Goal: Use online tool/utility: Utilize a website feature to perform a specific function

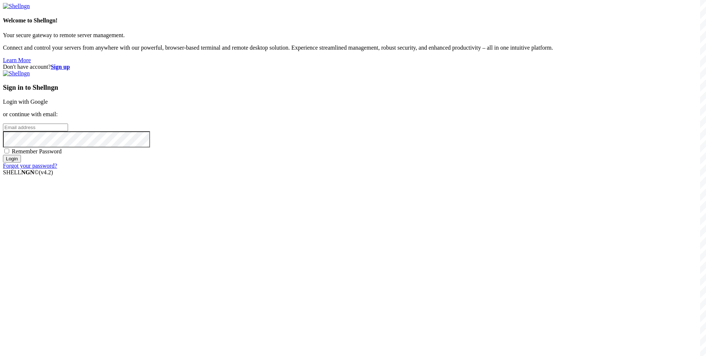
click at [68, 131] on input "email" at bounding box center [35, 128] width 65 height 8
type input "s"
type input "[EMAIL_ADDRESS][DOMAIN_NAME]"
click at [62, 154] on span "Remember Password" at bounding box center [37, 151] width 50 height 6
click at [9, 153] on input "Remember Password" at bounding box center [6, 151] width 5 height 5
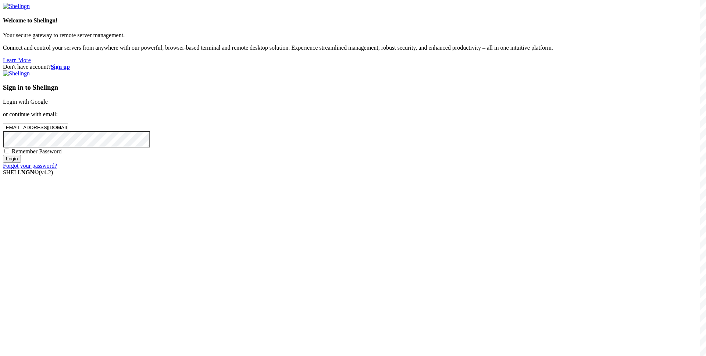
checkbox input "true"
click at [397, 169] on div "Sign in to Shellngn Login with Google or continue with email: [EMAIL_ADDRESS][D…" at bounding box center [353, 119] width 700 height 99
click at [21, 163] on input "Login" at bounding box center [12, 159] width 18 height 8
click at [300, 236] on div "Loading..." at bounding box center [353, 213] width 700 height 45
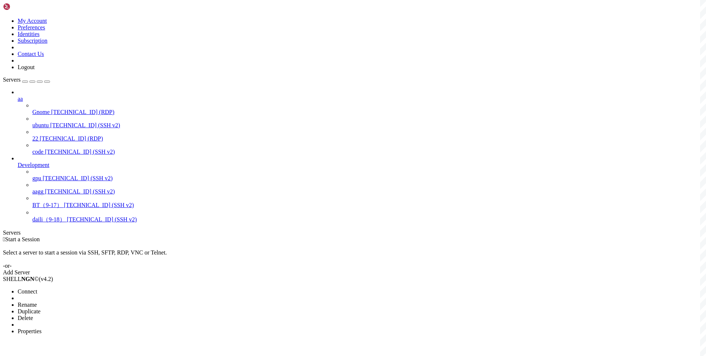
click at [37, 288] on span "Connect" at bounding box center [27, 291] width 19 height 6
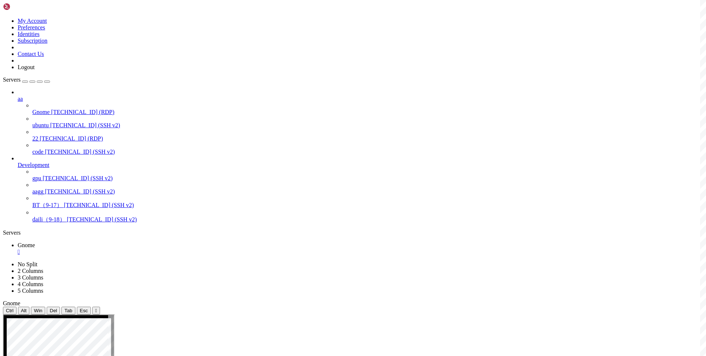
click at [129, 249] on div "" at bounding box center [360, 252] width 685 height 7
